Goal: Information Seeking & Learning: Learn about a topic

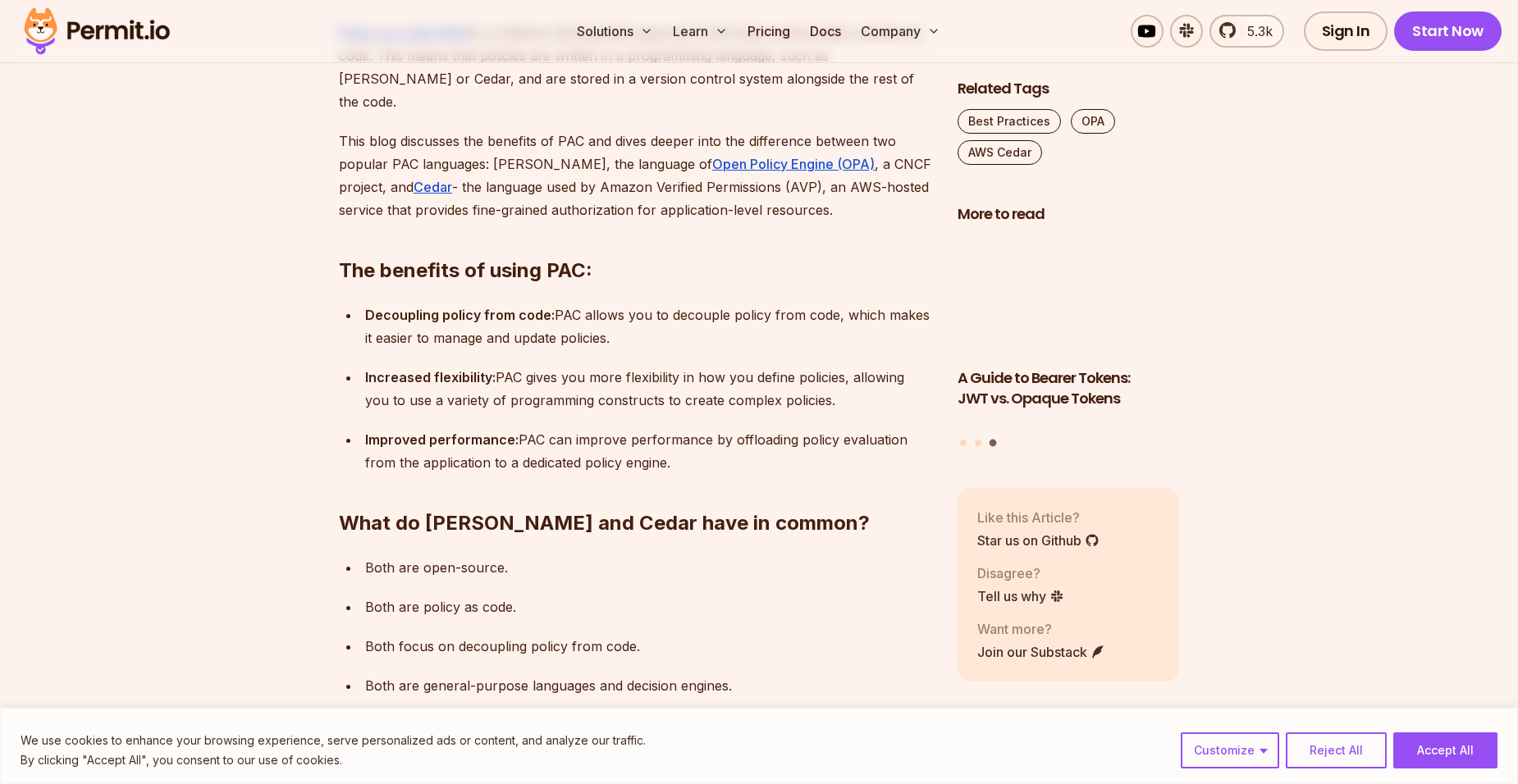
scroll to position [1034, 0]
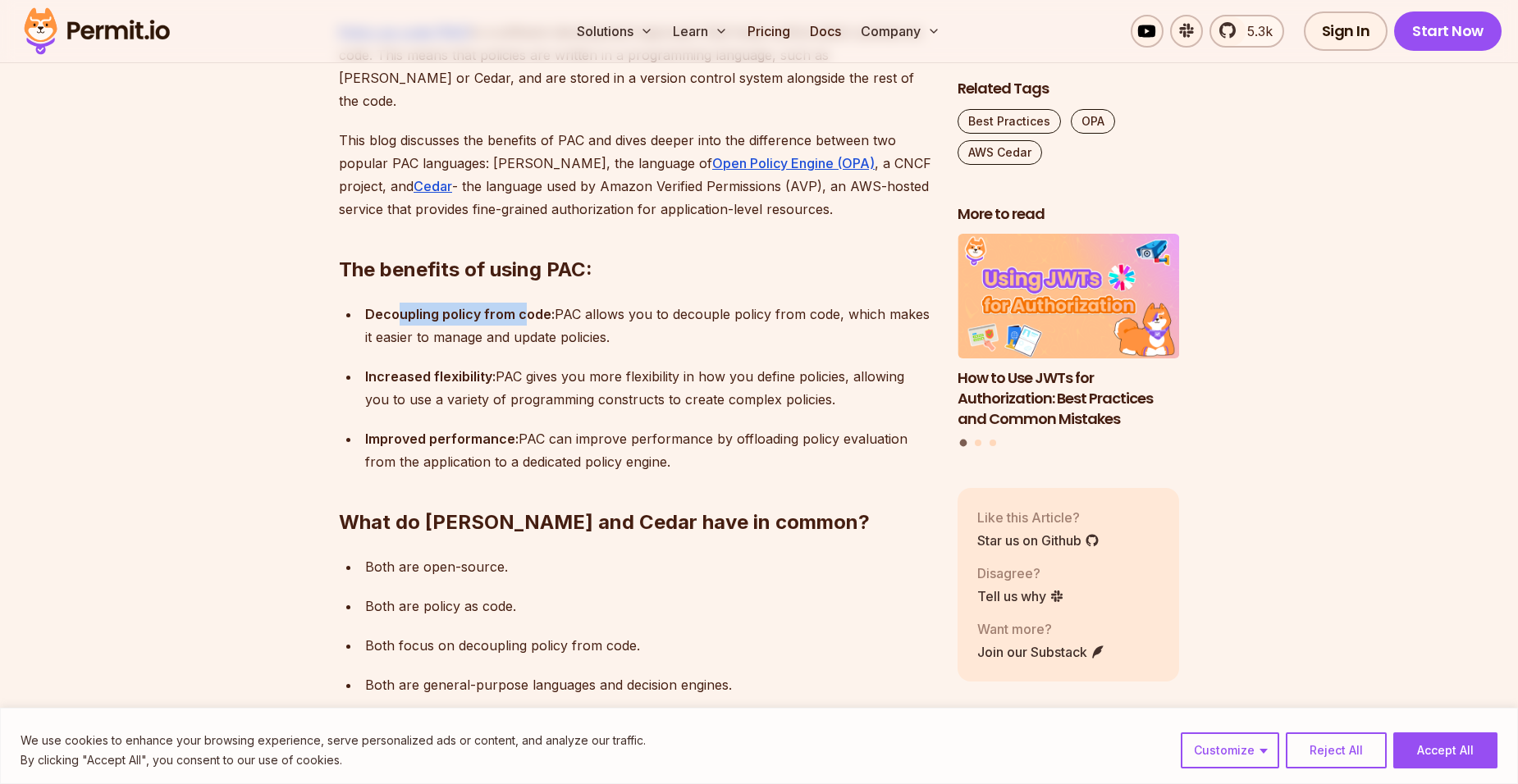
drag, startPoint x: 401, startPoint y: 240, endPoint x: 520, endPoint y: 242, distance: 119.0
click at [520, 303] on p "Decoupling policy from code: PAC allows you to decouple policy from code, which…" at bounding box center [647, 326] width 566 height 46
drag, startPoint x: 392, startPoint y: 308, endPoint x: 445, endPoint y: 316, distance: 53.6
click at [445, 368] on strong "Increased flexibility:" at bounding box center [430, 376] width 131 height 16
drag, startPoint x: 445, startPoint y: 316, endPoint x: 430, endPoint y: 362, distance: 48.4
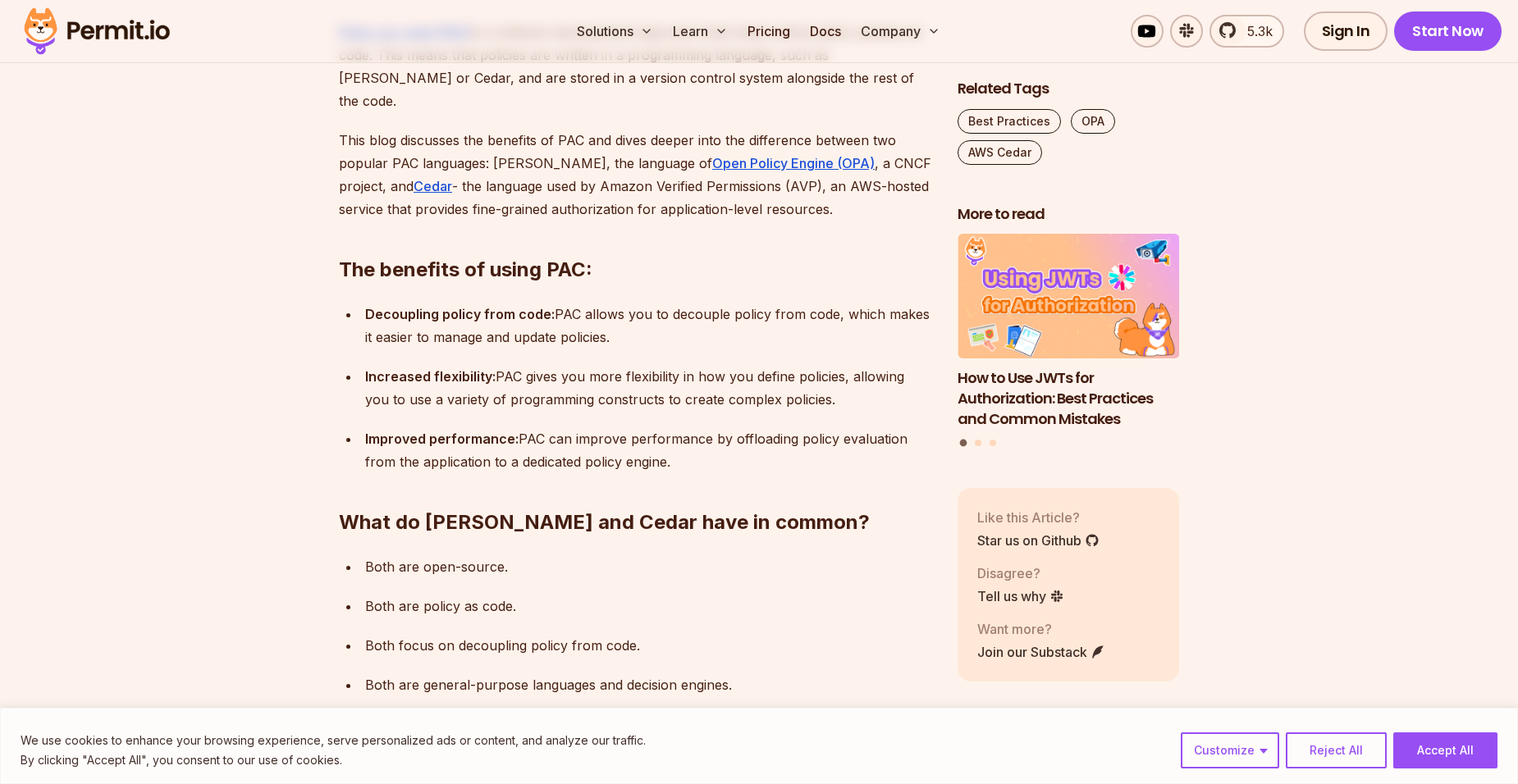
click at [430, 362] on ul "Decoupling policy from code: PAC allows you to decouple policy from code, which…" at bounding box center [635, 388] width 592 height 171
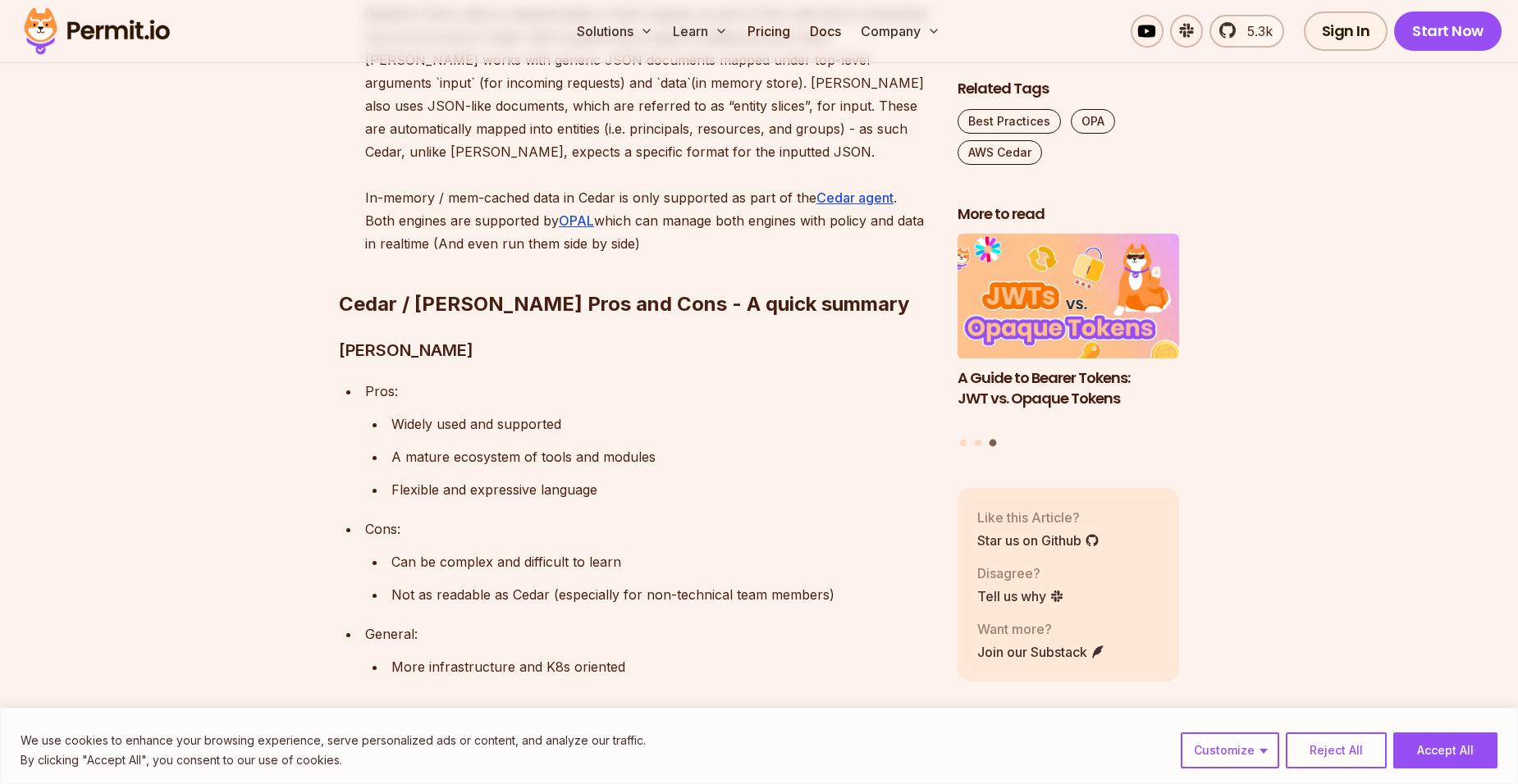
scroll to position [2904, 0]
drag, startPoint x: 422, startPoint y: 328, endPoint x: 685, endPoint y: 345, distance: 263.5
click at [685, 412] on ul "Widely used and supported A mature ecosystem of tools and modules Flexible and …" at bounding box center [647, 456] width 566 height 88
click at [542, 517] on li "Cons: Can be complex and difficult to learn Not as readable as Cedar (especiall…" at bounding box center [645, 561] width 571 height 88
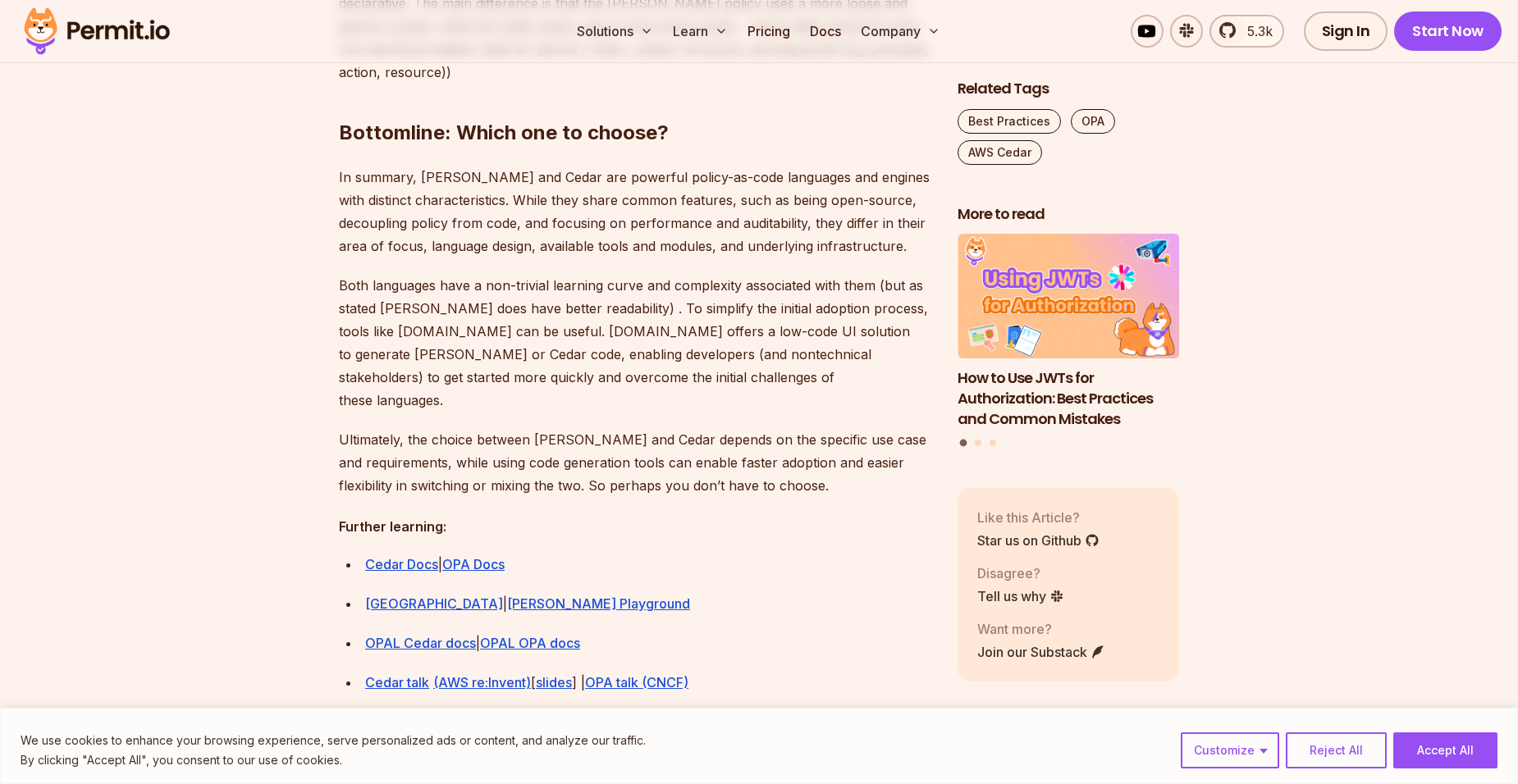
scroll to position [4460, 0]
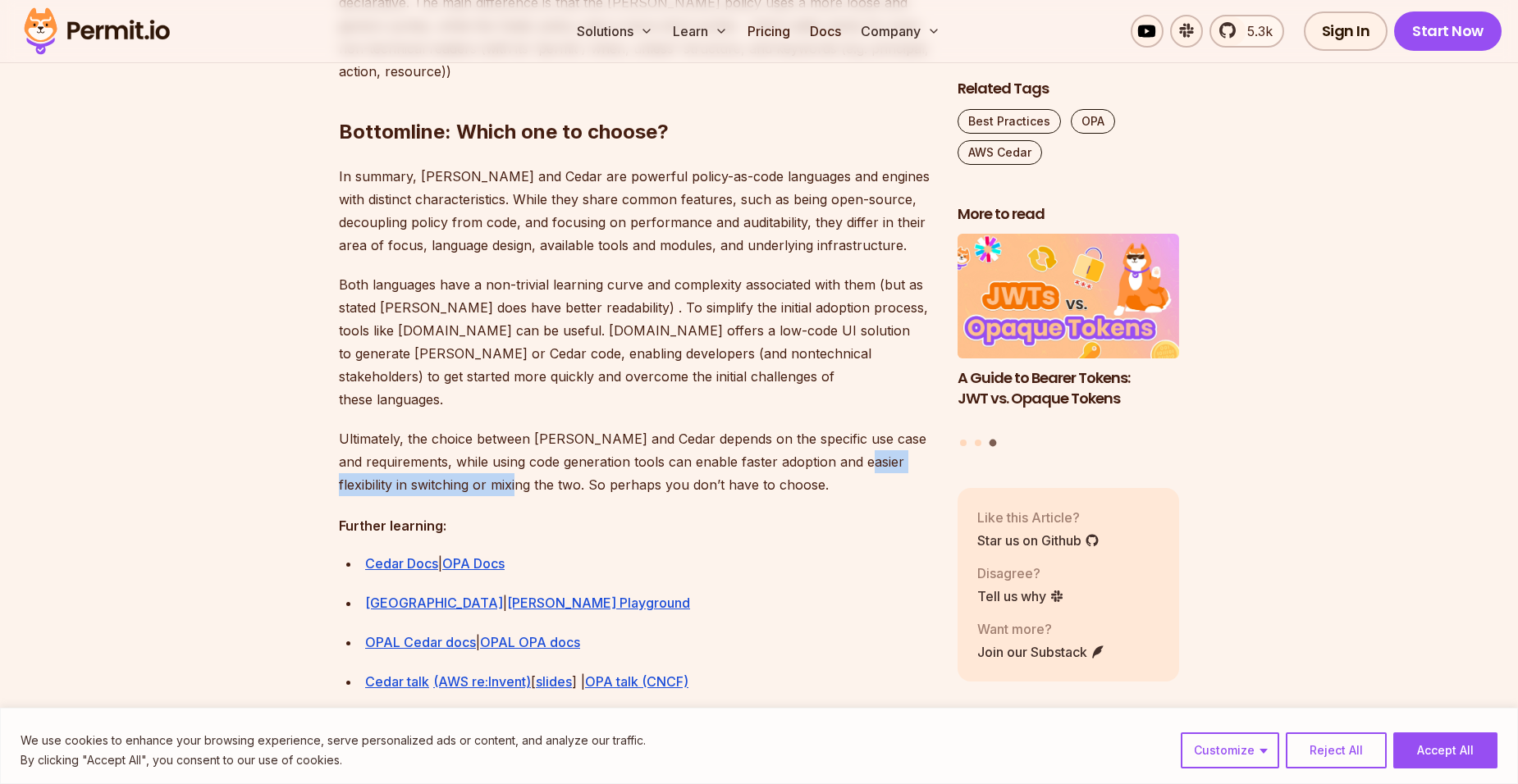
drag, startPoint x: 357, startPoint y: 433, endPoint x: 574, endPoint y: 436, distance: 217.0
click at [574, 436] on p "Ultimately, the choice between [PERSON_NAME] and Cedar depends on the specific …" at bounding box center [635, 462] width 592 height 69
drag, startPoint x: 574, startPoint y: 436, endPoint x: 664, endPoint y: 434, distance: 90.0
click at [664, 434] on p "Ultimately, the choice between [PERSON_NAME] and Cedar depends on the specific …" at bounding box center [635, 462] width 592 height 69
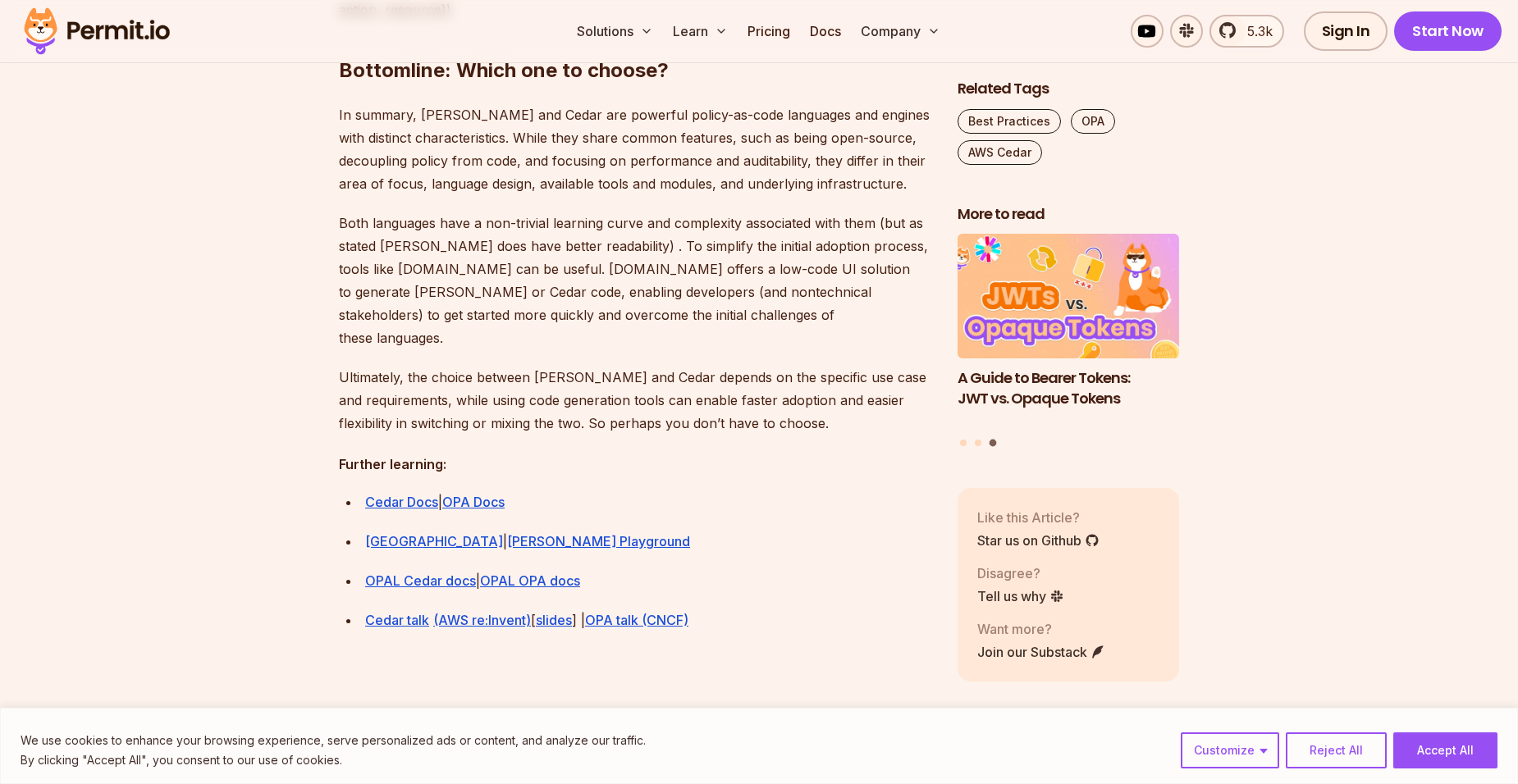
scroll to position [4524, 0]
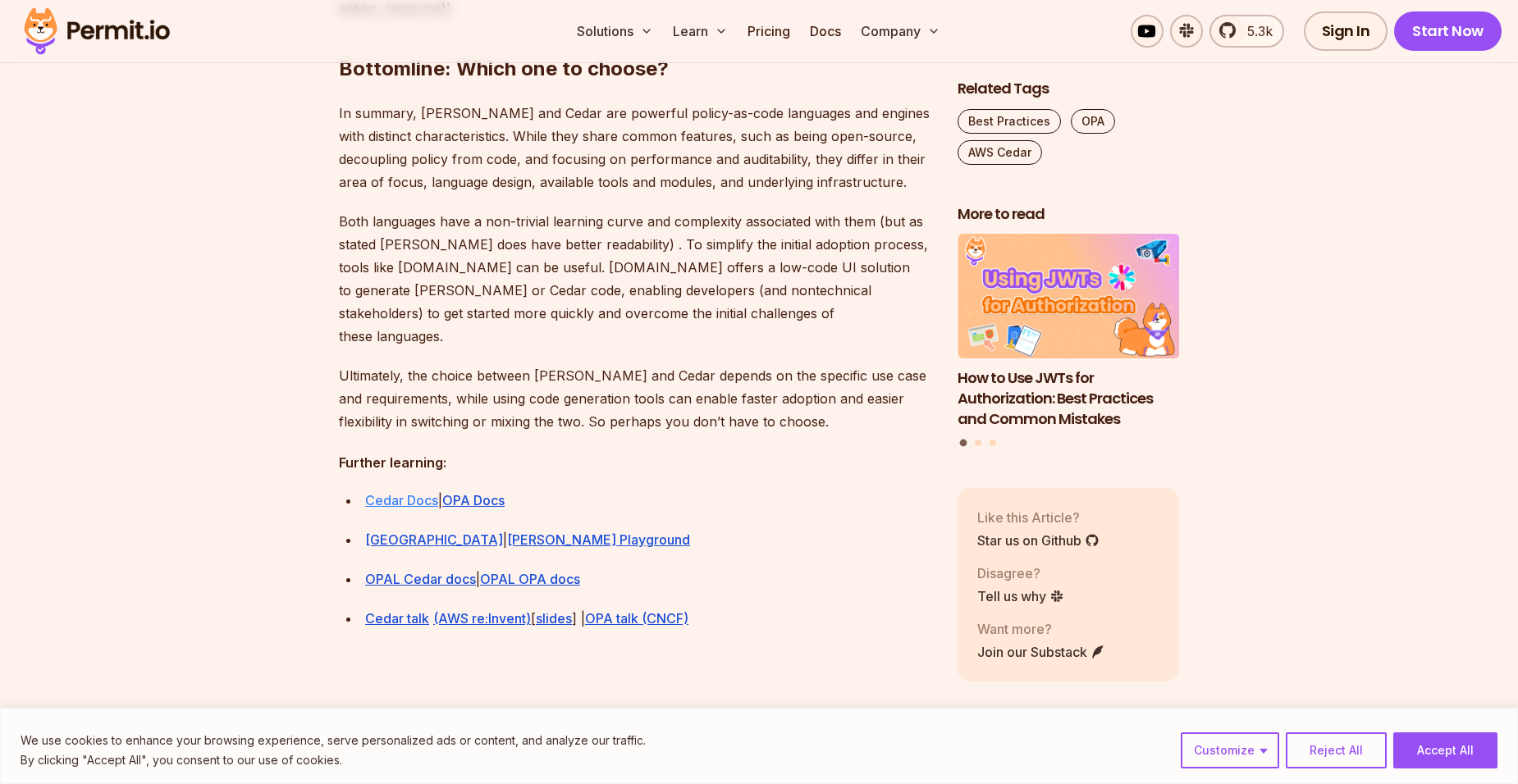
click at [401, 492] on link "Cedar Docs" at bounding box center [401, 500] width 73 height 16
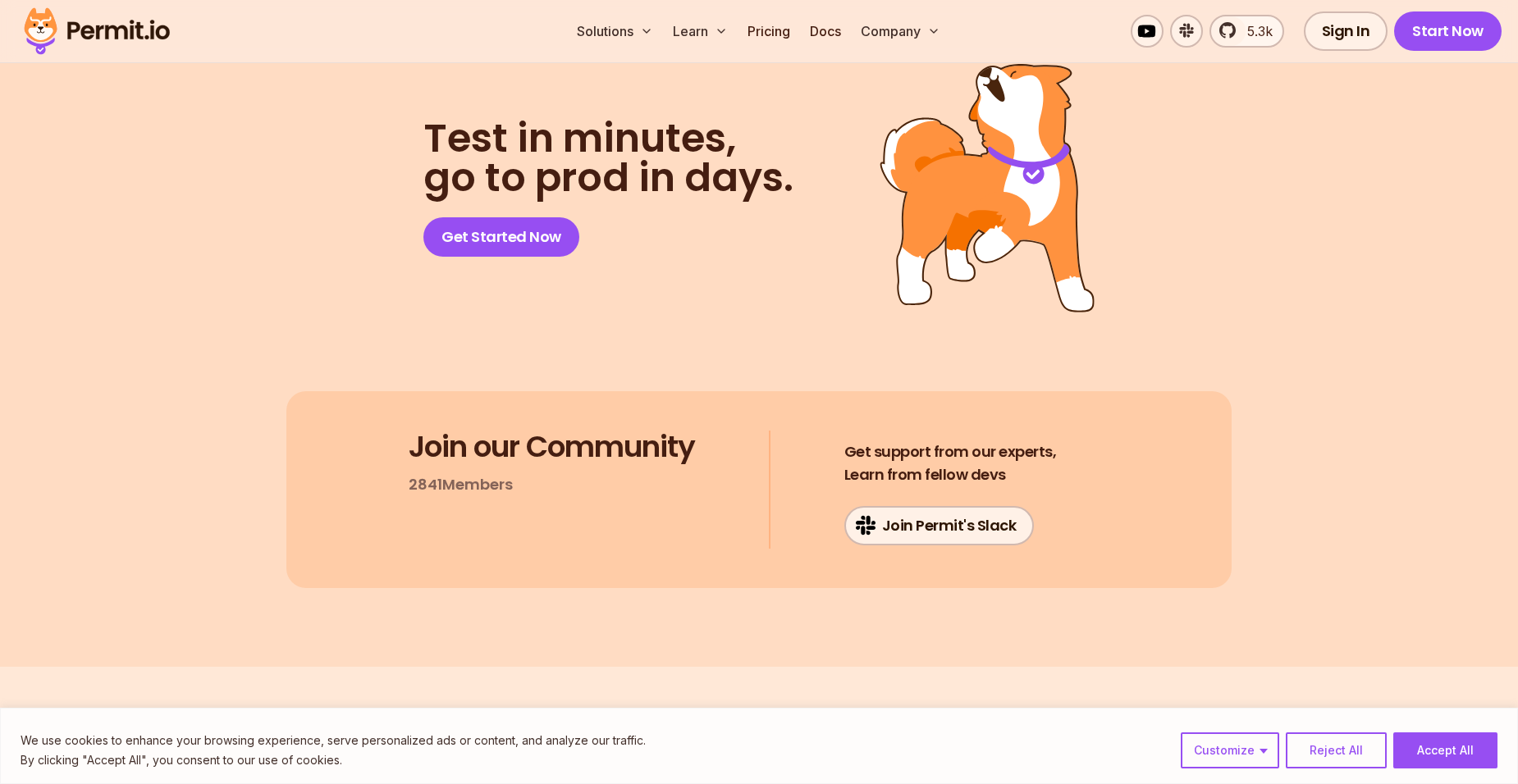
scroll to position [5792, 0]
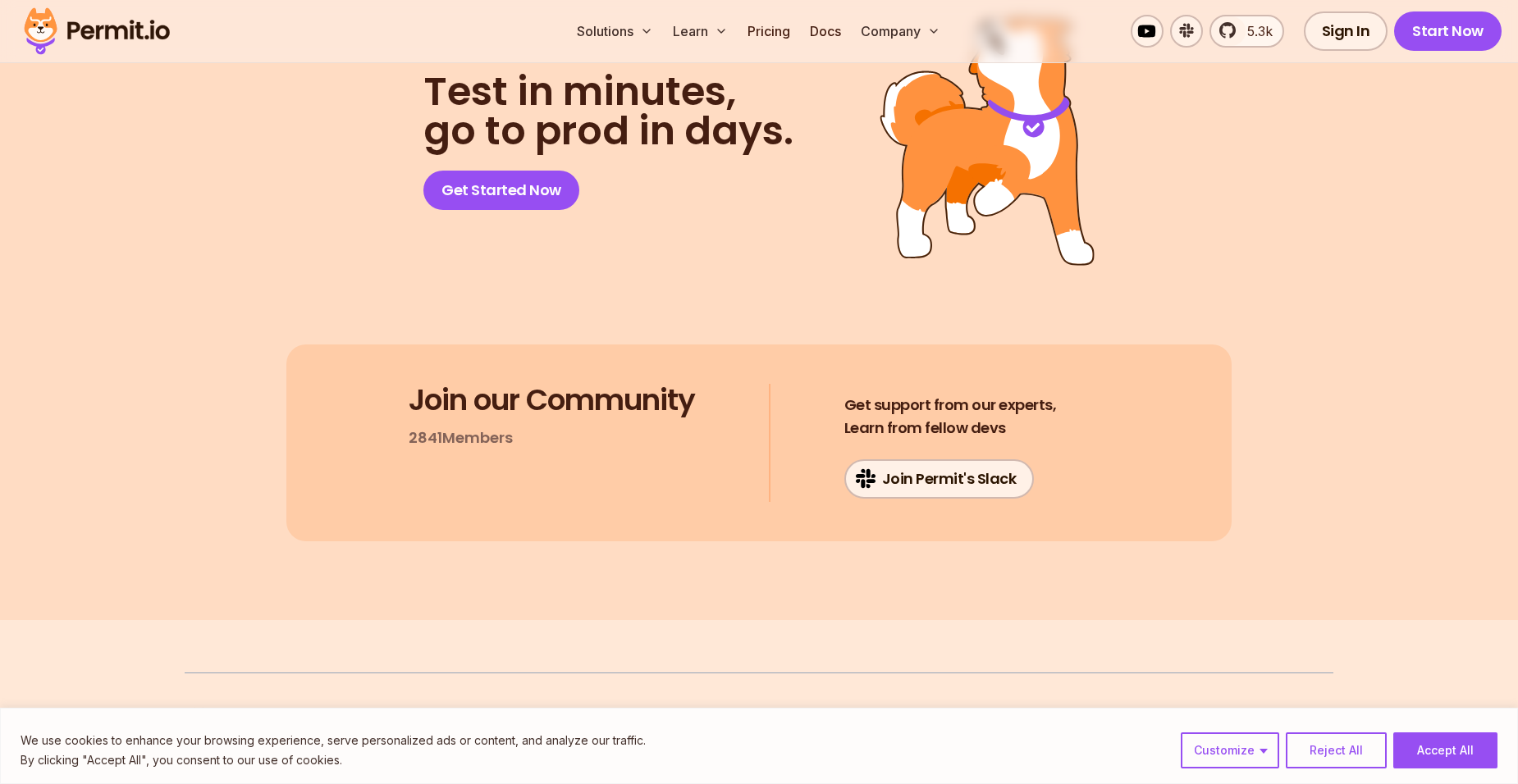
scroll to position [3514, 0]
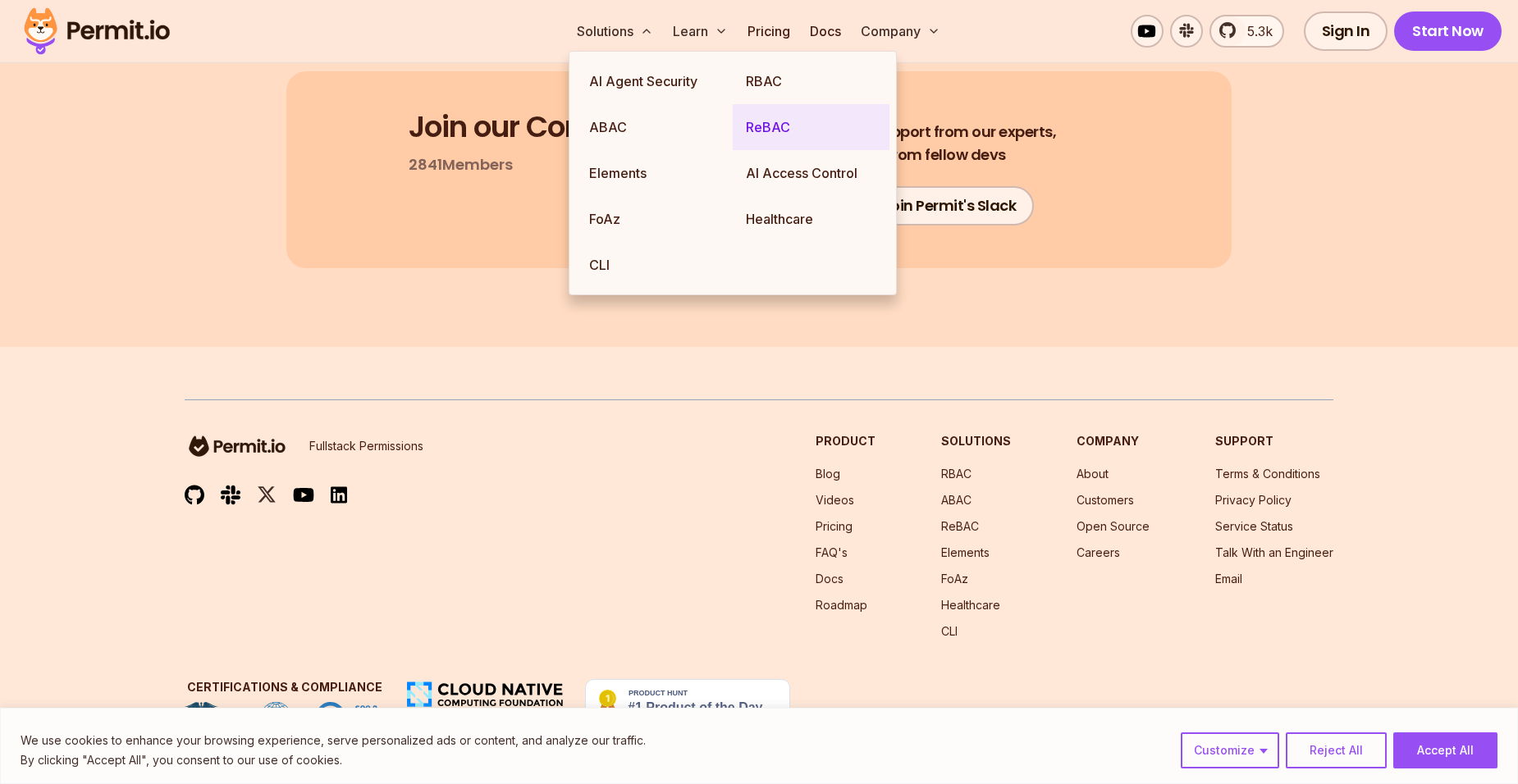
click at [770, 127] on link "ReBAC" at bounding box center [810, 127] width 157 height 46
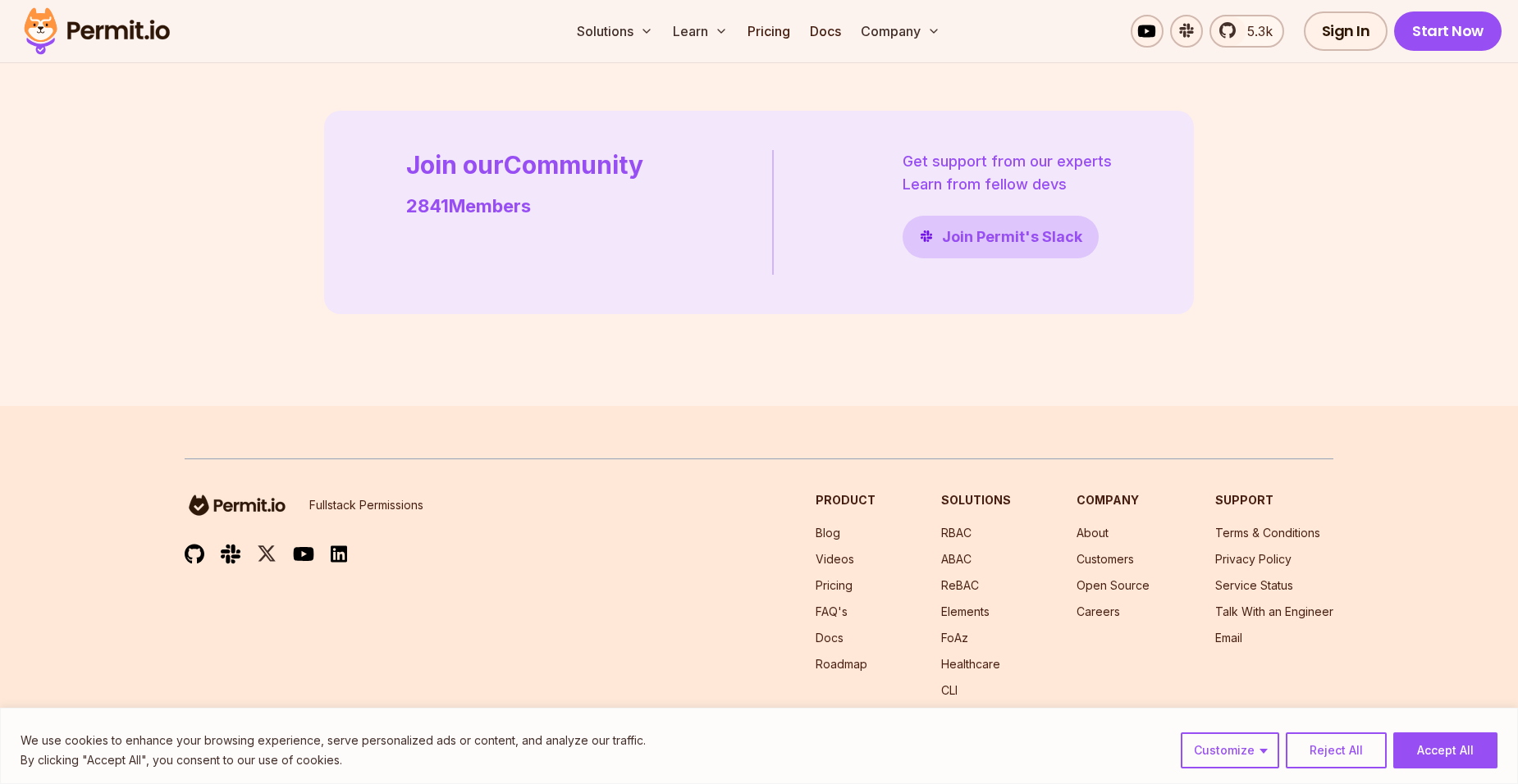
scroll to position [4724, 0]
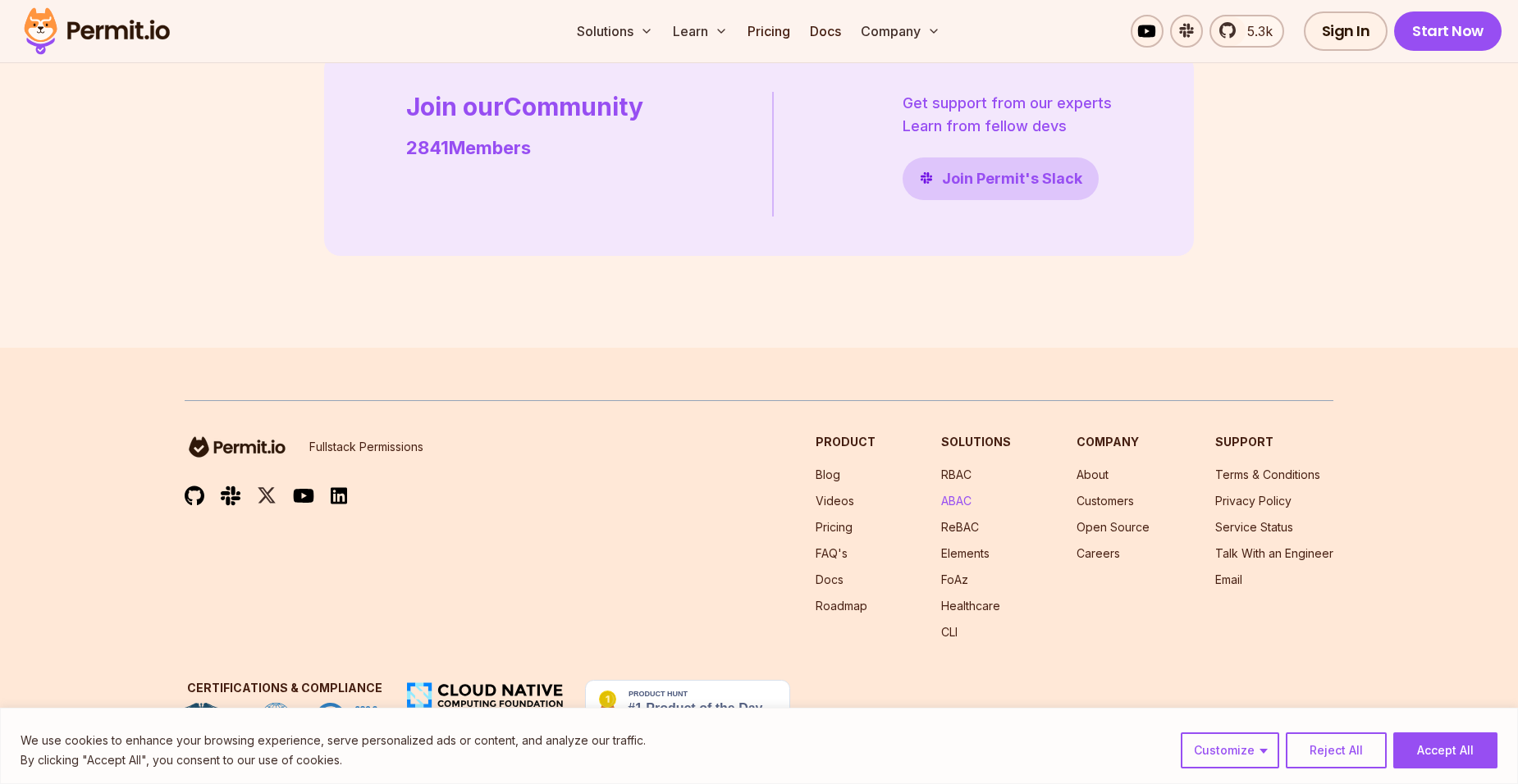
click at [955, 502] on link "ABAC" at bounding box center [956, 501] width 31 height 14
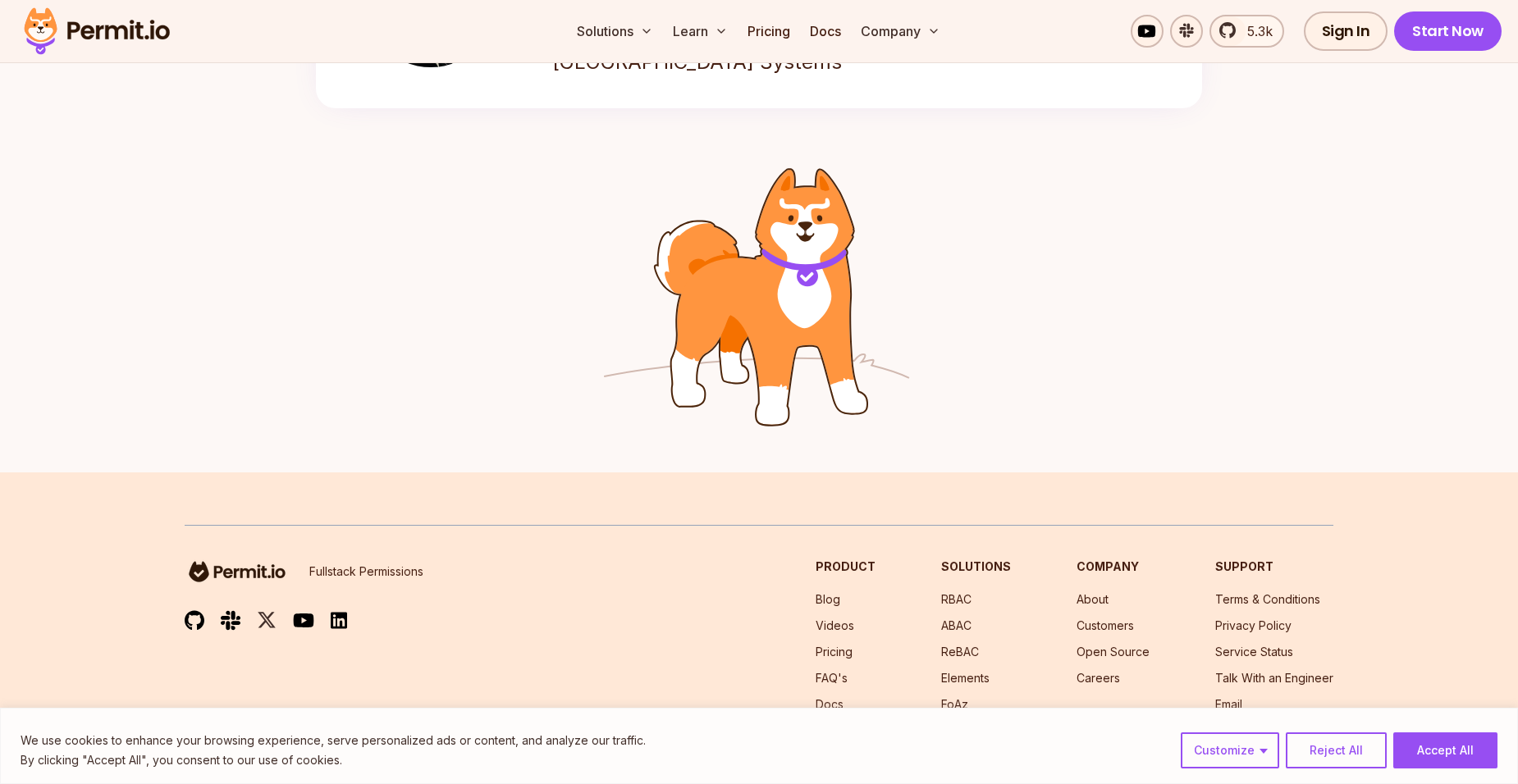
scroll to position [2652, 0]
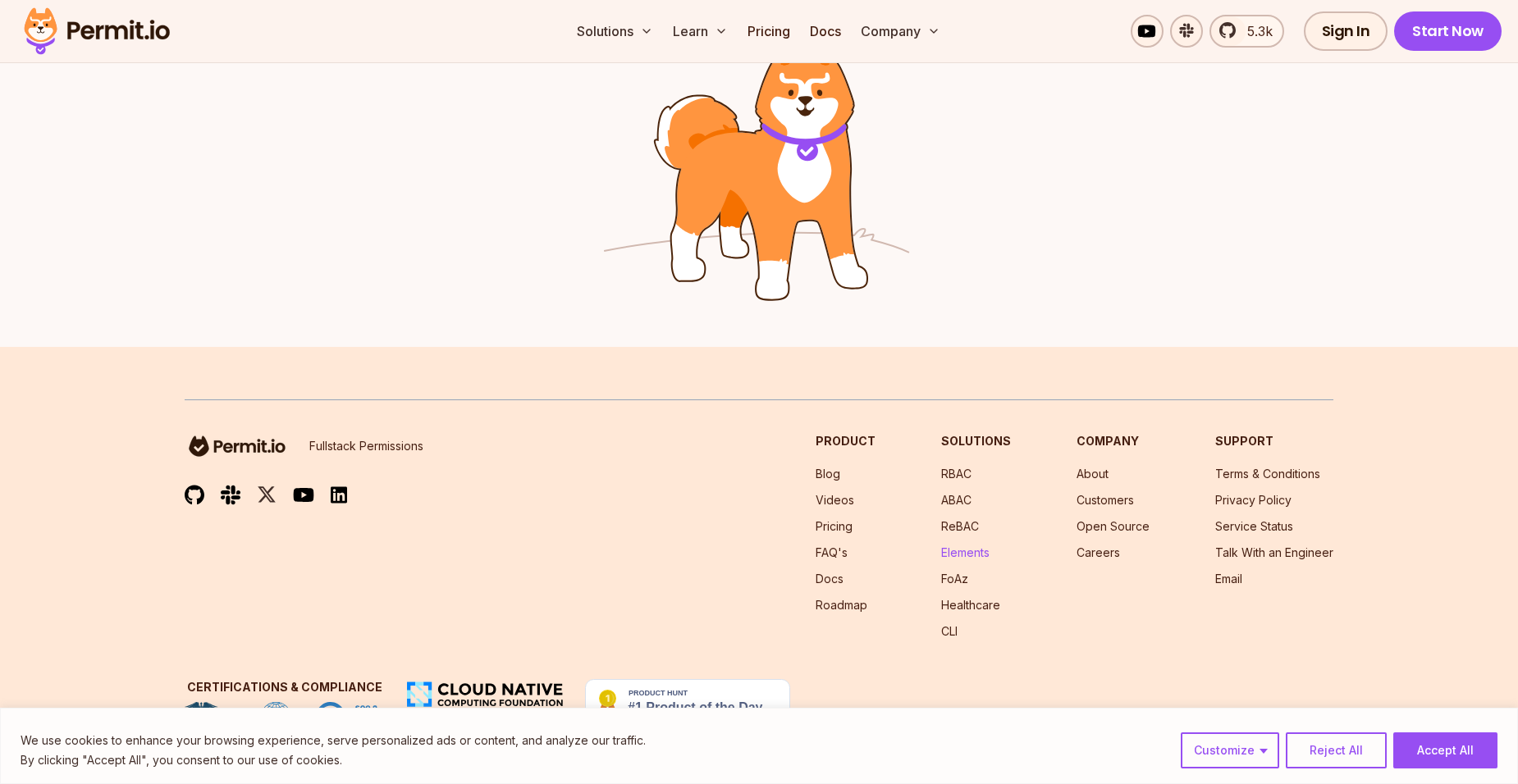
click at [983, 548] on link "Elements" at bounding box center [965, 552] width 48 height 14
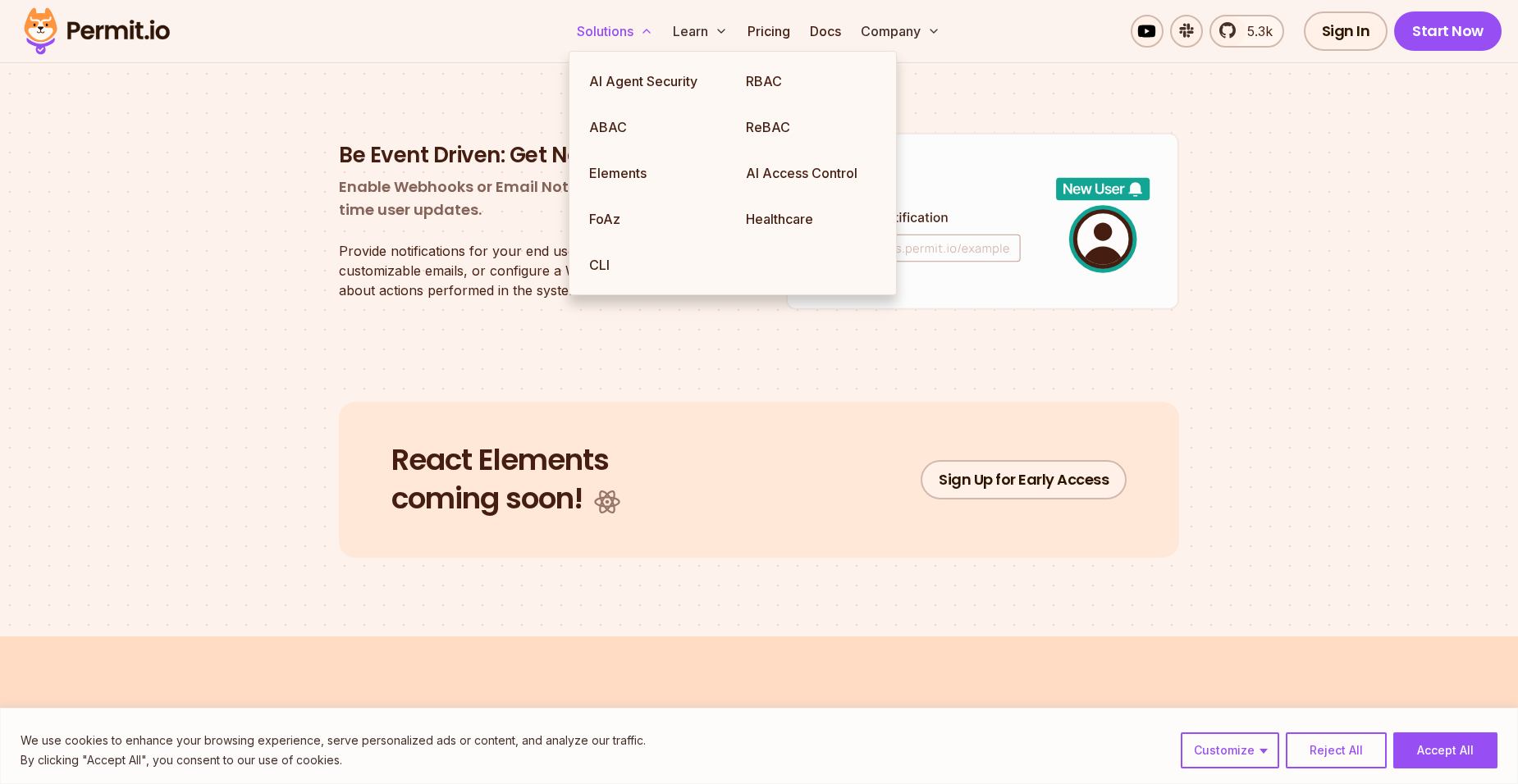
scroll to position [3032, 0]
click at [608, 209] on link "FoAz" at bounding box center [654, 219] width 157 height 46
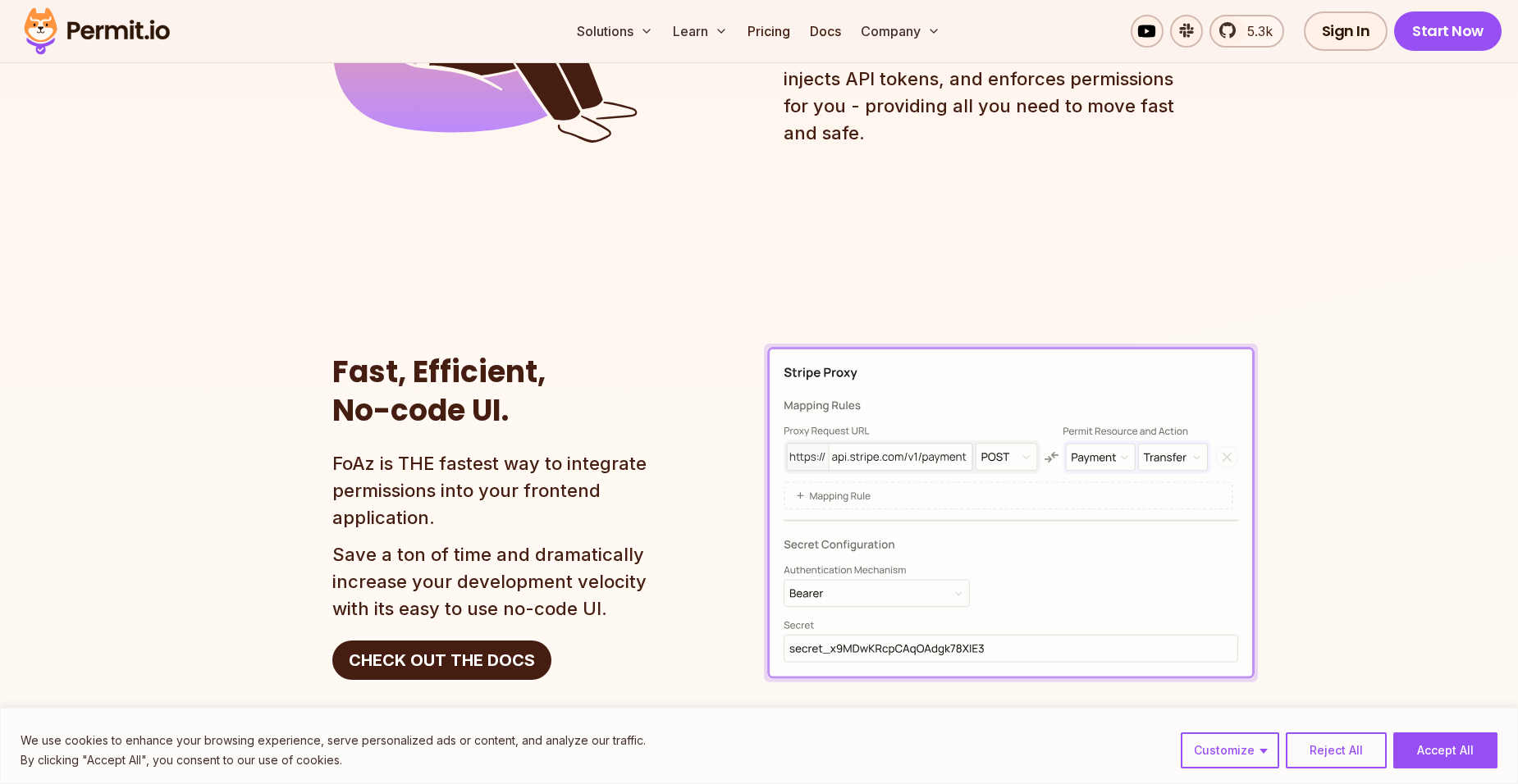
scroll to position [2517, 0]
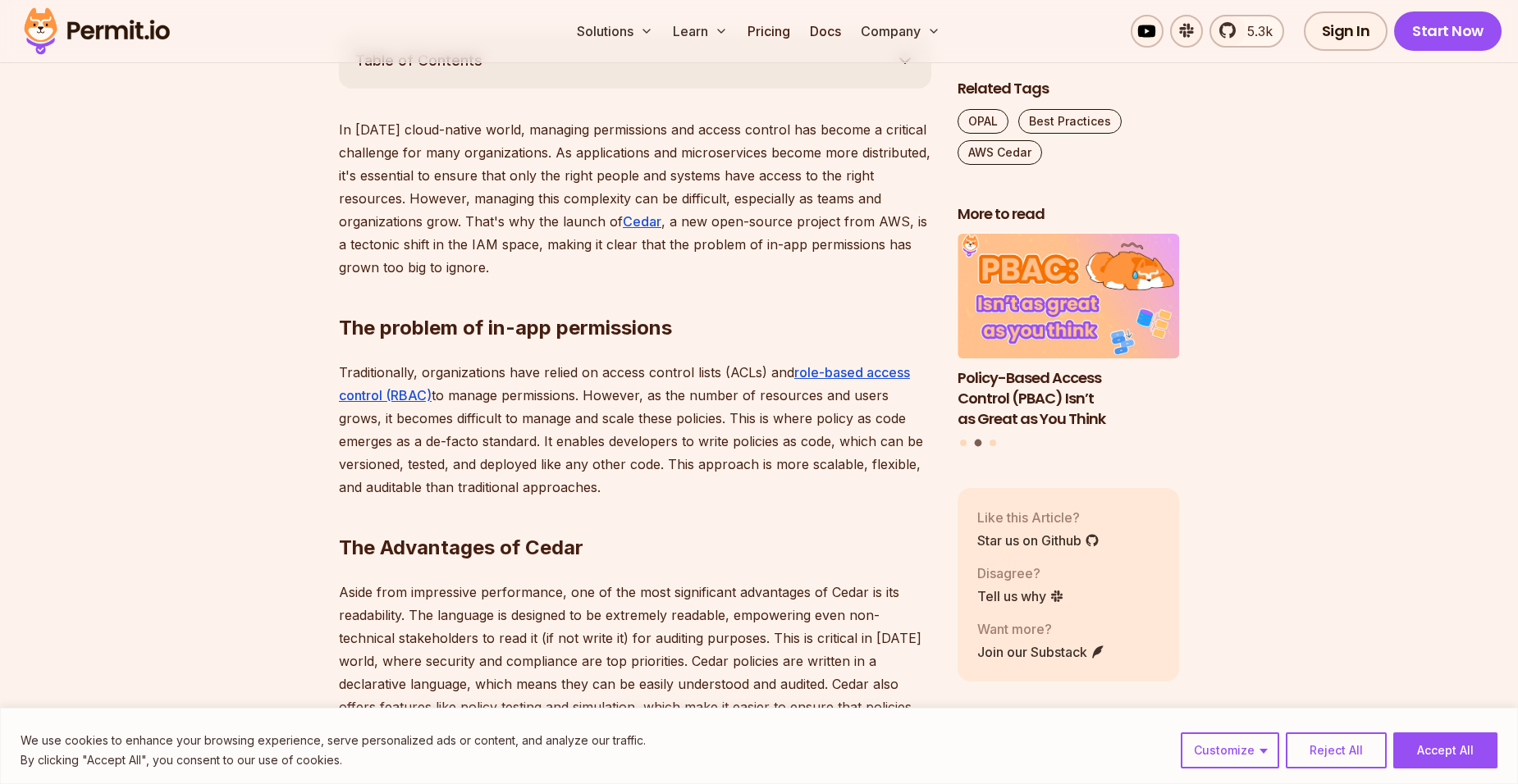
scroll to position [944, 0]
